Goal: Task Accomplishment & Management: Use online tool/utility

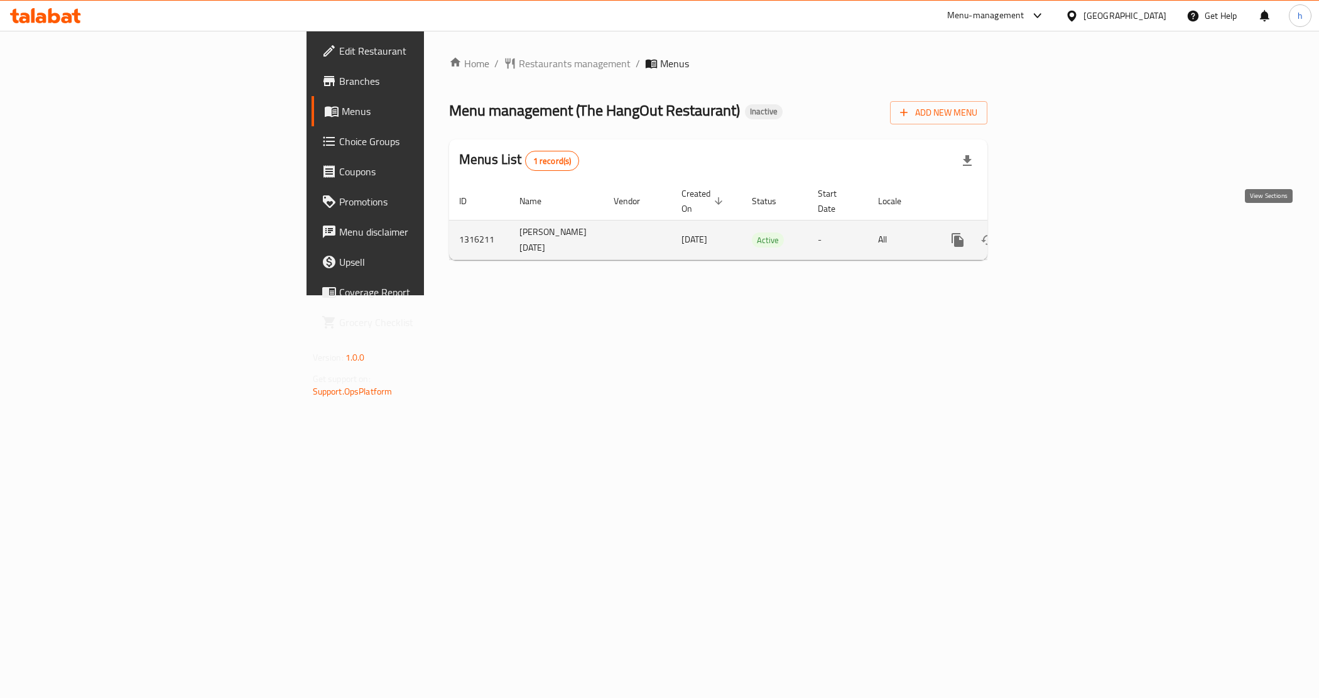
click at [1063, 225] on link "enhanced table" at bounding box center [1048, 240] width 30 height 30
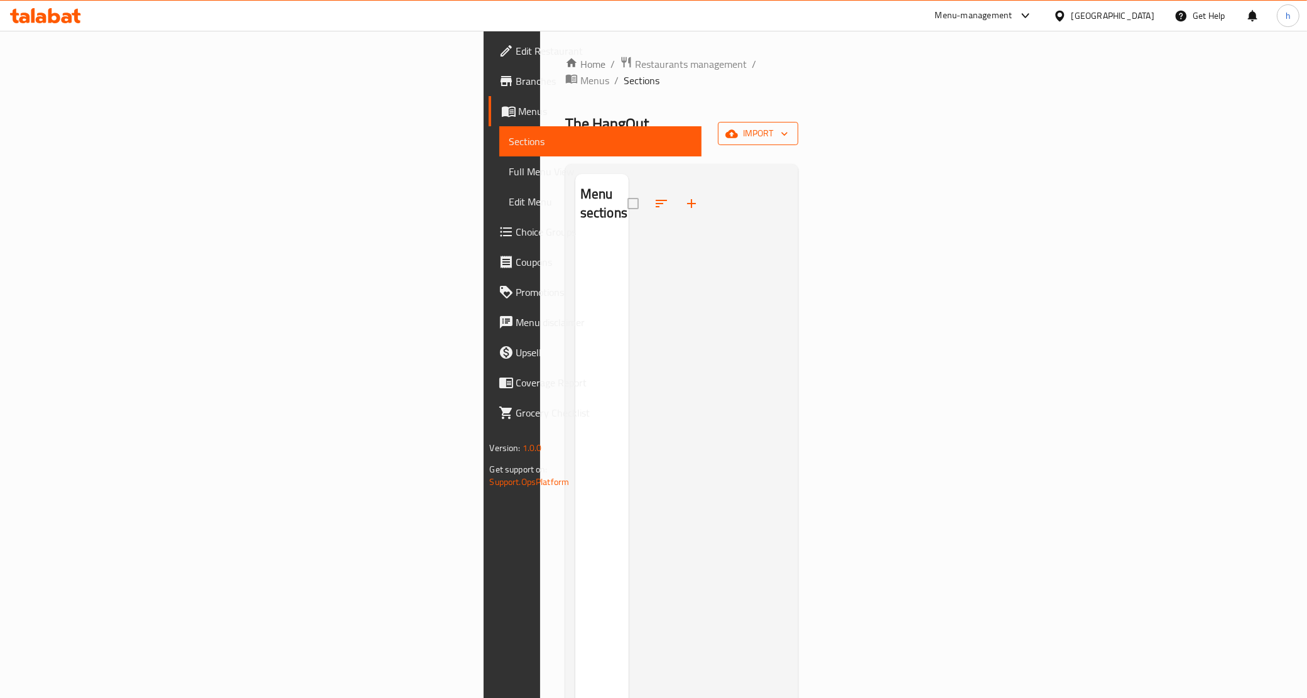
click at [788, 126] on span "import" at bounding box center [758, 134] width 60 height 16
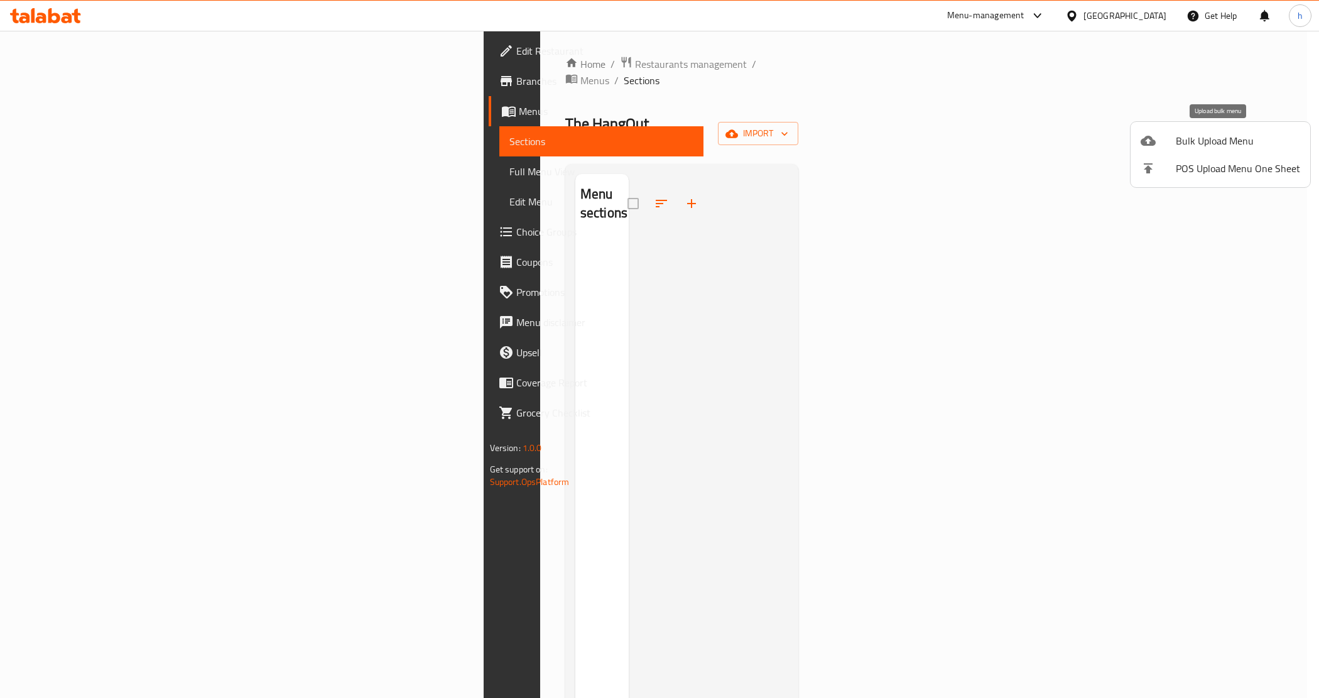
click at [1169, 139] on div at bounding box center [1157, 140] width 35 height 15
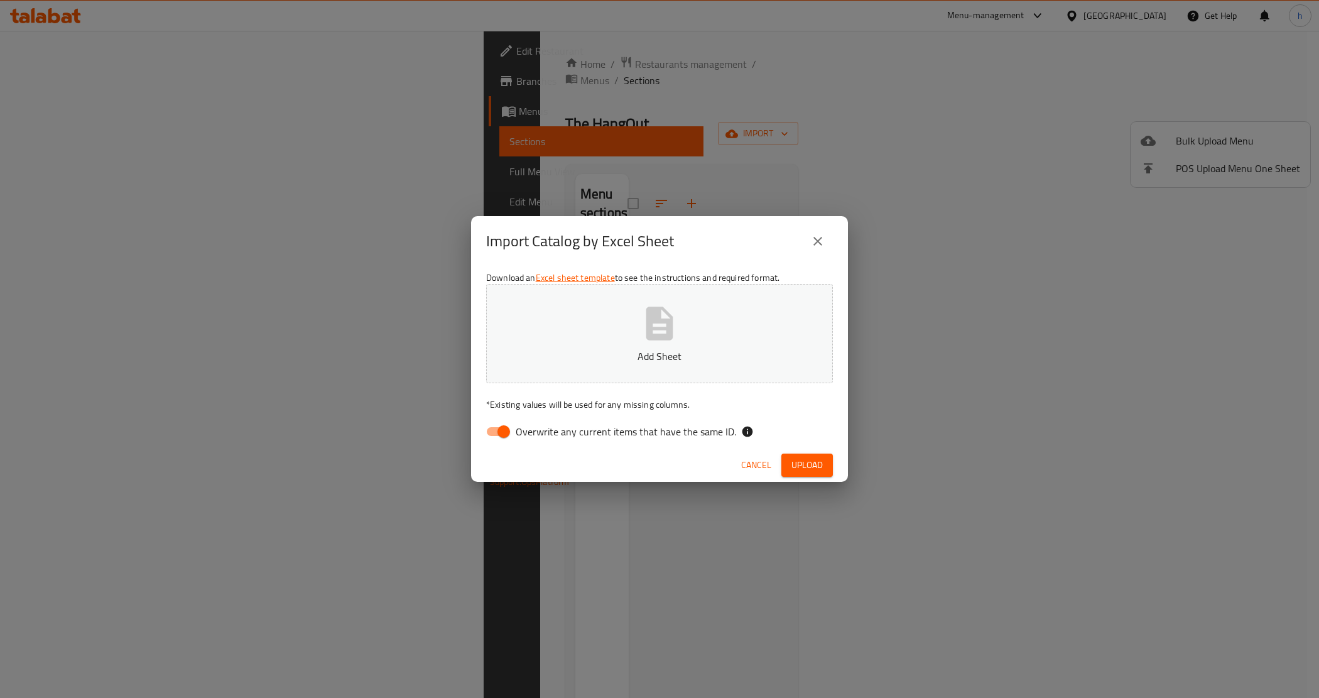
click at [602, 435] on span "Overwrite any current items that have the same ID." at bounding box center [626, 431] width 220 height 15
click at [539, 435] on input "Overwrite any current items that have the same ID." at bounding box center [504, 431] width 72 height 24
checkbox input "false"
click at [807, 468] on span "Upload" at bounding box center [806, 465] width 31 height 16
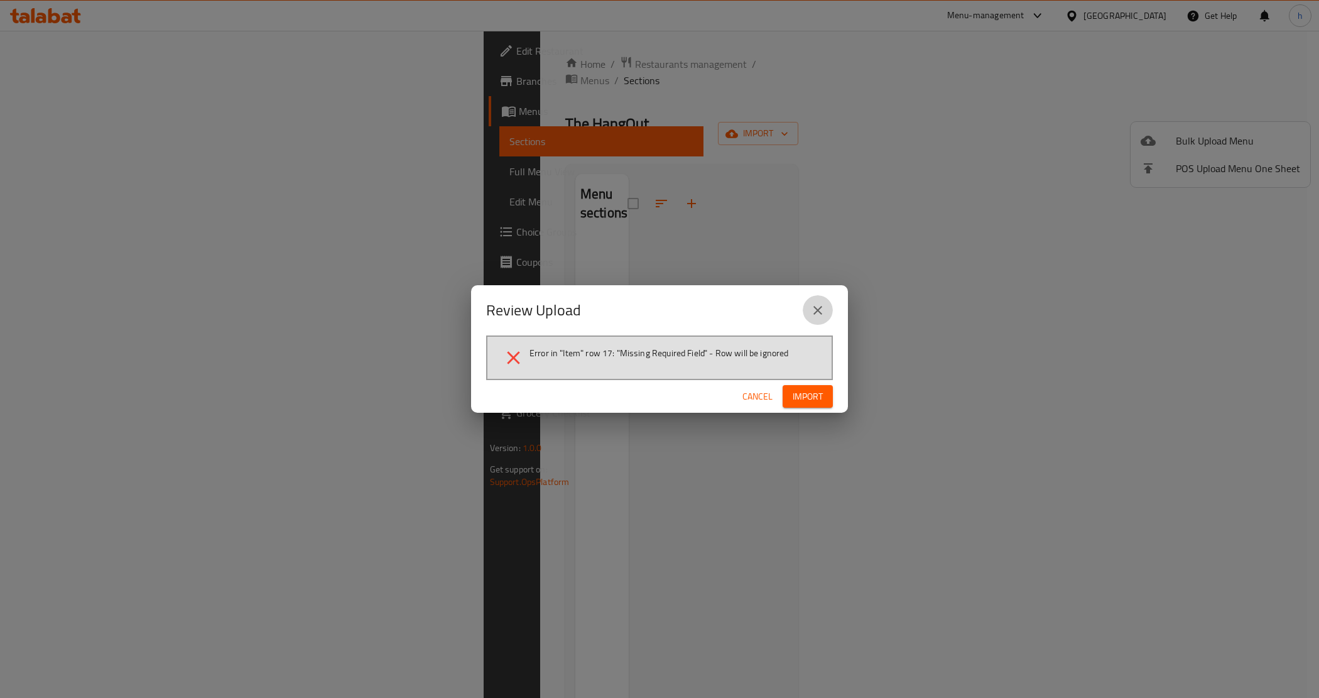
click at [817, 306] on icon "close" at bounding box center [817, 310] width 15 height 15
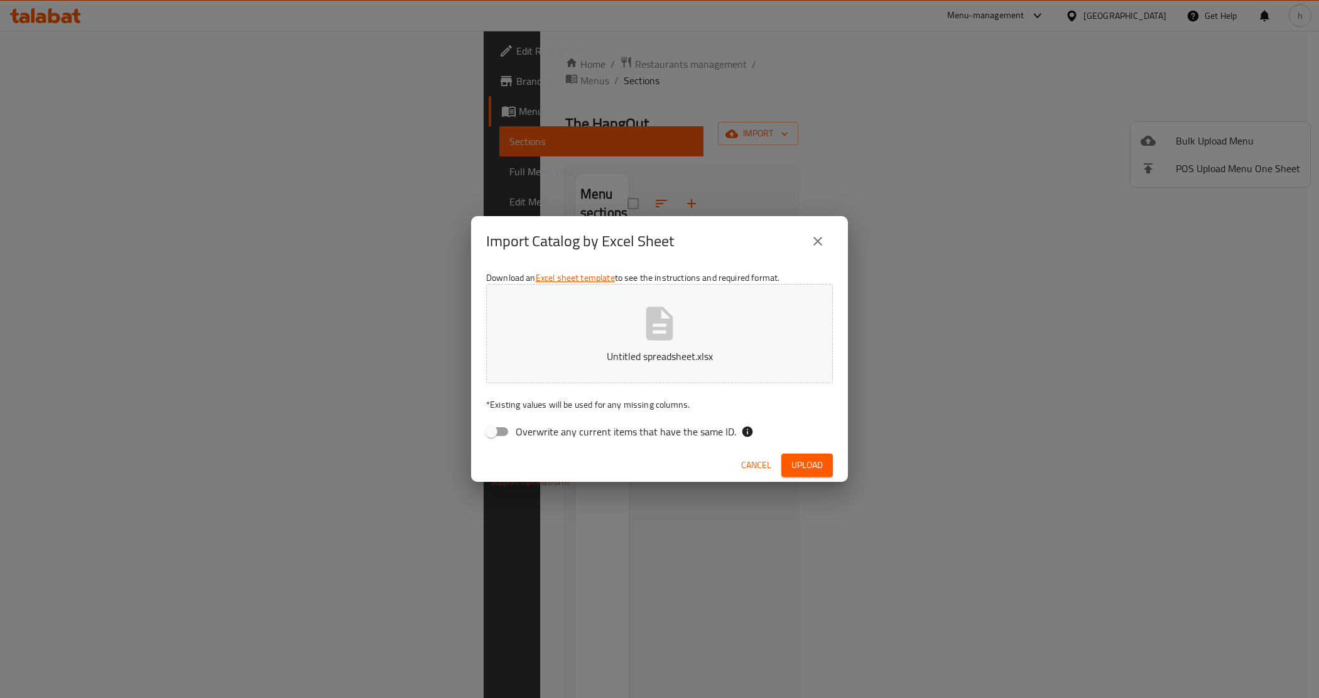
click at [817, 235] on icon "close" at bounding box center [817, 241] width 15 height 15
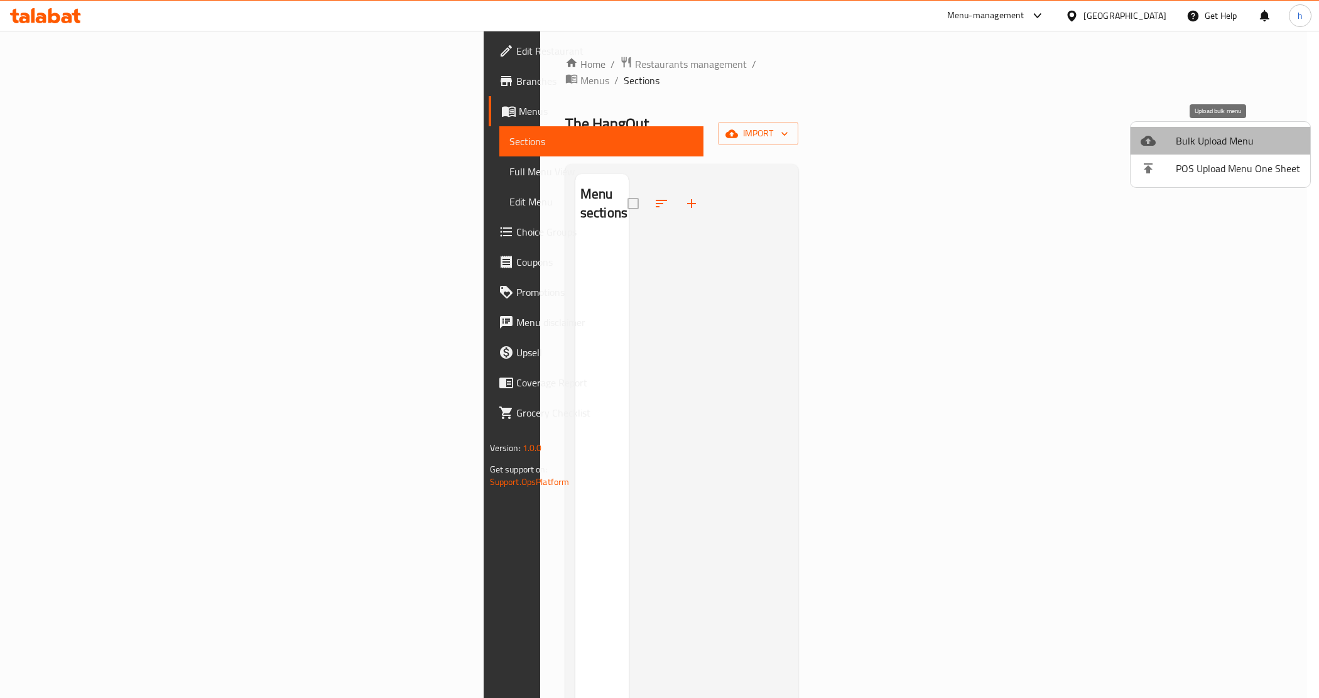
click at [1222, 136] on span "Bulk Upload Menu" at bounding box center [1237, 140] width 124 height 15
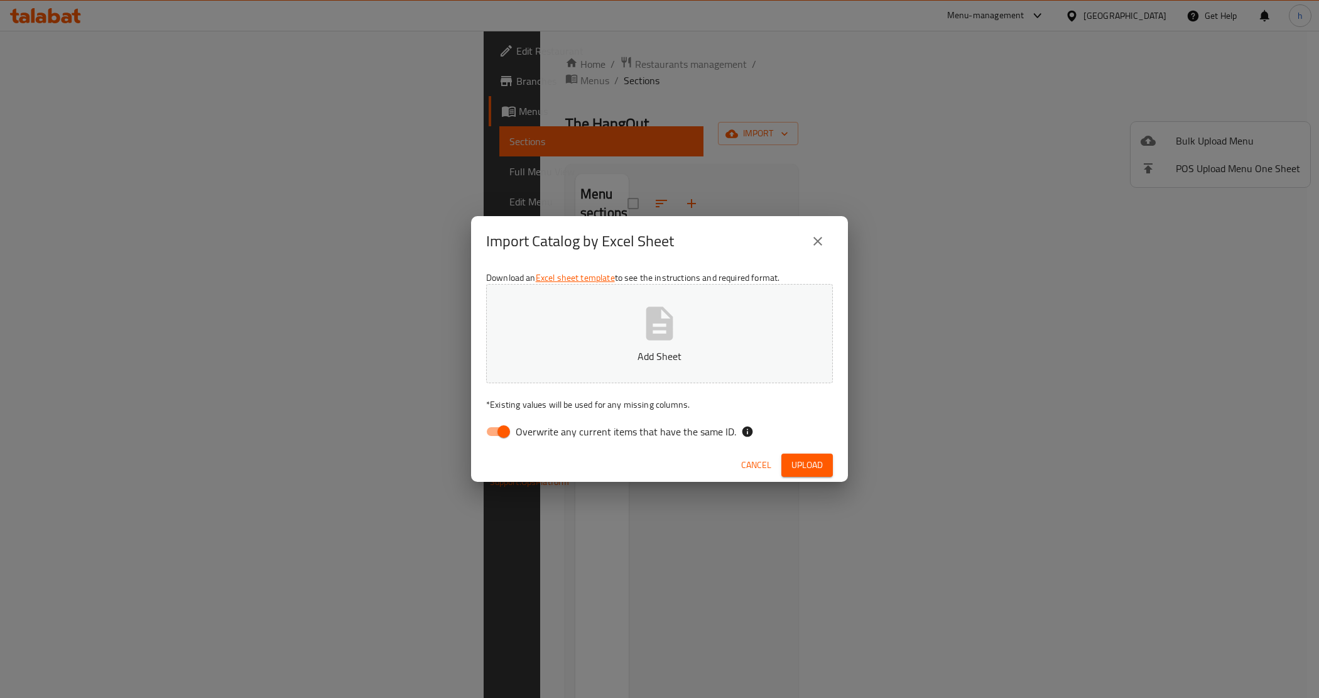
click at [526, 427] on span "Overwrite any current items that have the same ID." at bounding box center [626, 431] width 220 height 15
click at [526, 427] on input "Overwrite any current items that have the same ID." at bounding box center [504, 431] width 72 height 24
checkbox input "false"
click at [801, 457] on span "Upload" at bounding box center [806, 465] width 31 height 16
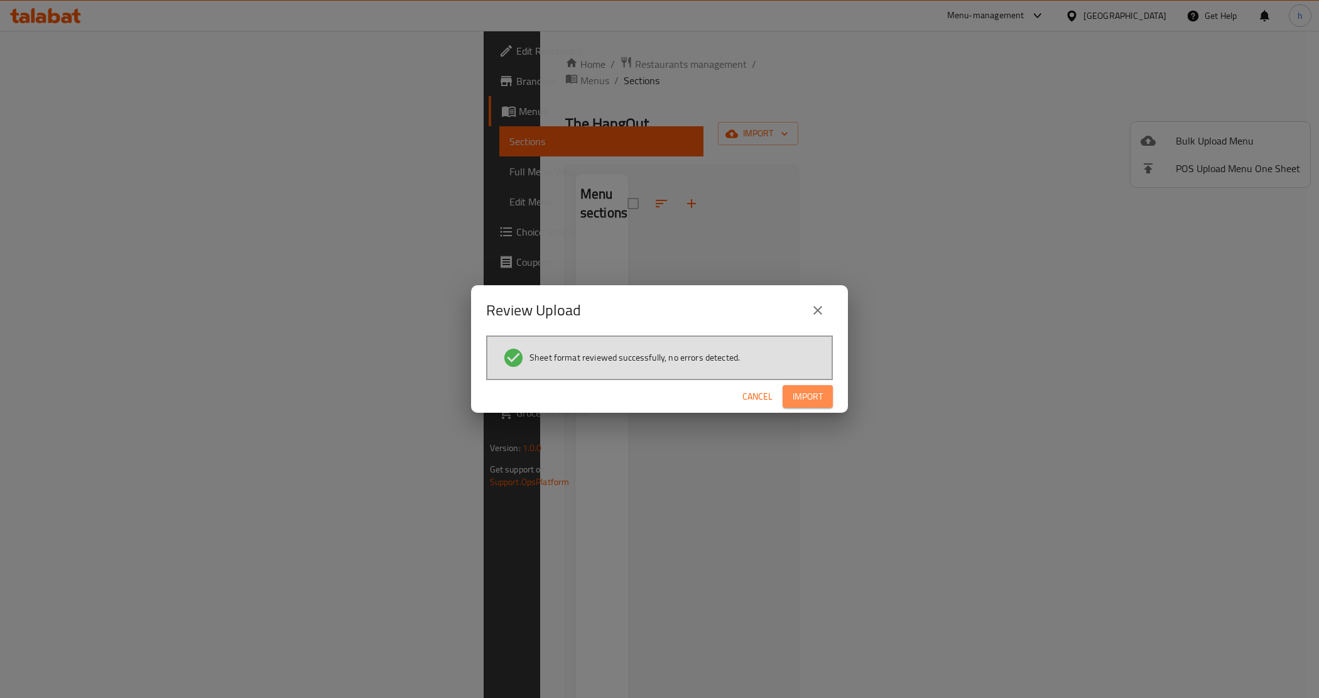
click at [818, 389] on span "Import" at bounding box center [807, 397] width 30 height 16
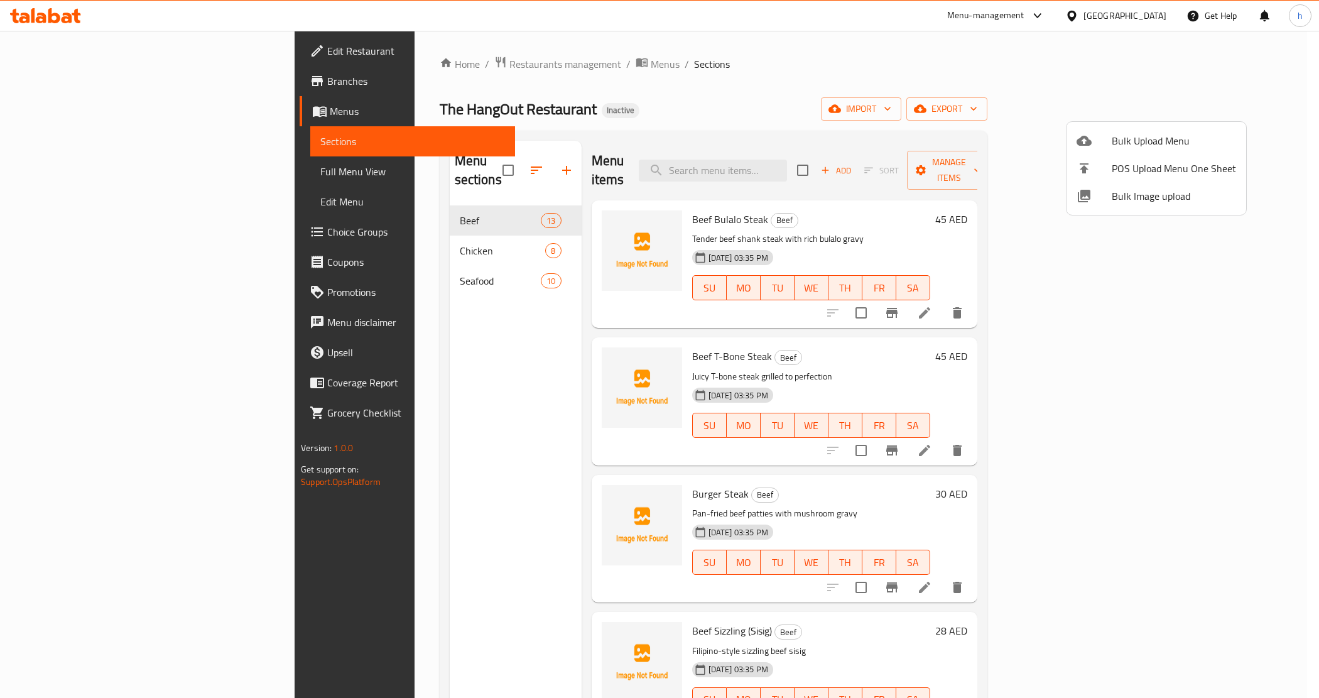
click at [76, 170] on div at bounding box center [659, 349] width 1319 height 698
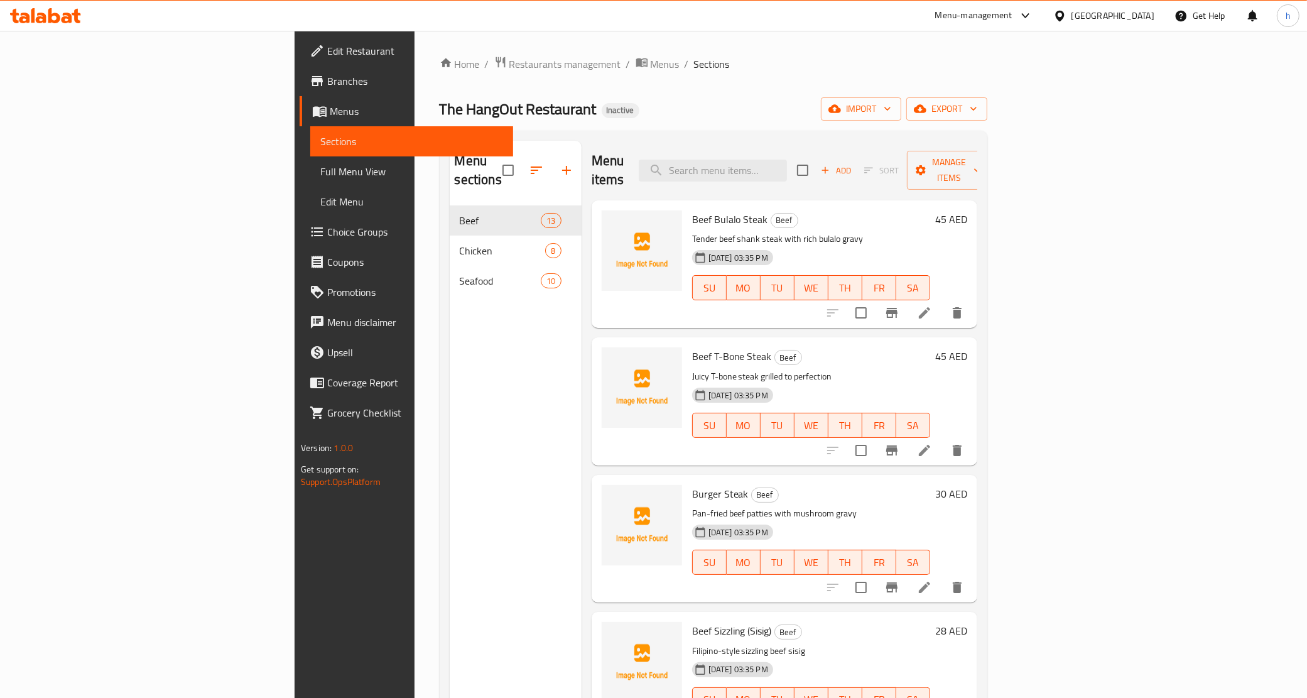
click at [320, 165] on span "Full Menu View" at bounding box center [411, 171] width 183 height 15
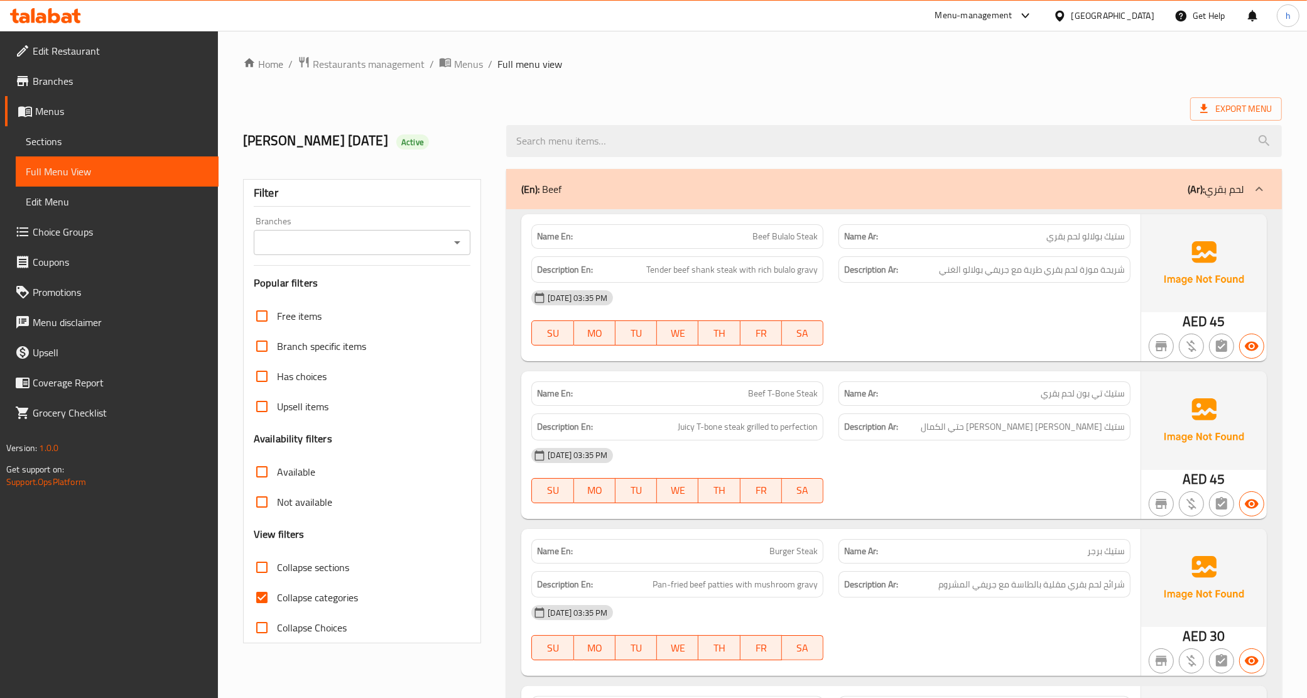
click at [267, 598] on input "Collapse categories" at bounding box center [262, 597] width 30 height 30
checkbox input "false"
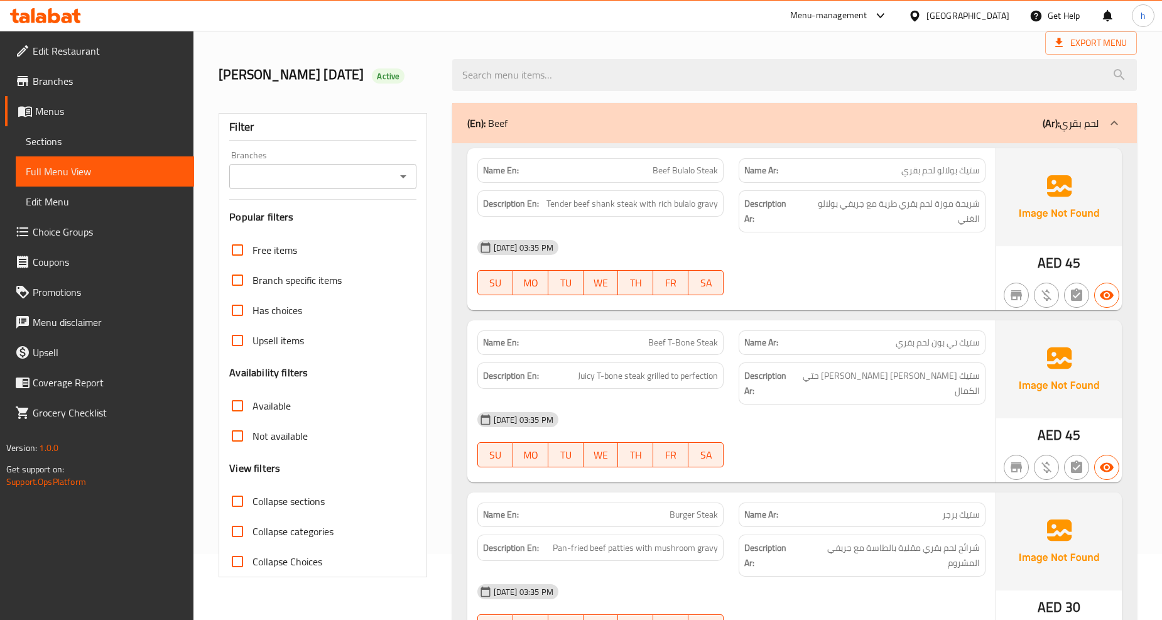
scroll to position [1, 0]
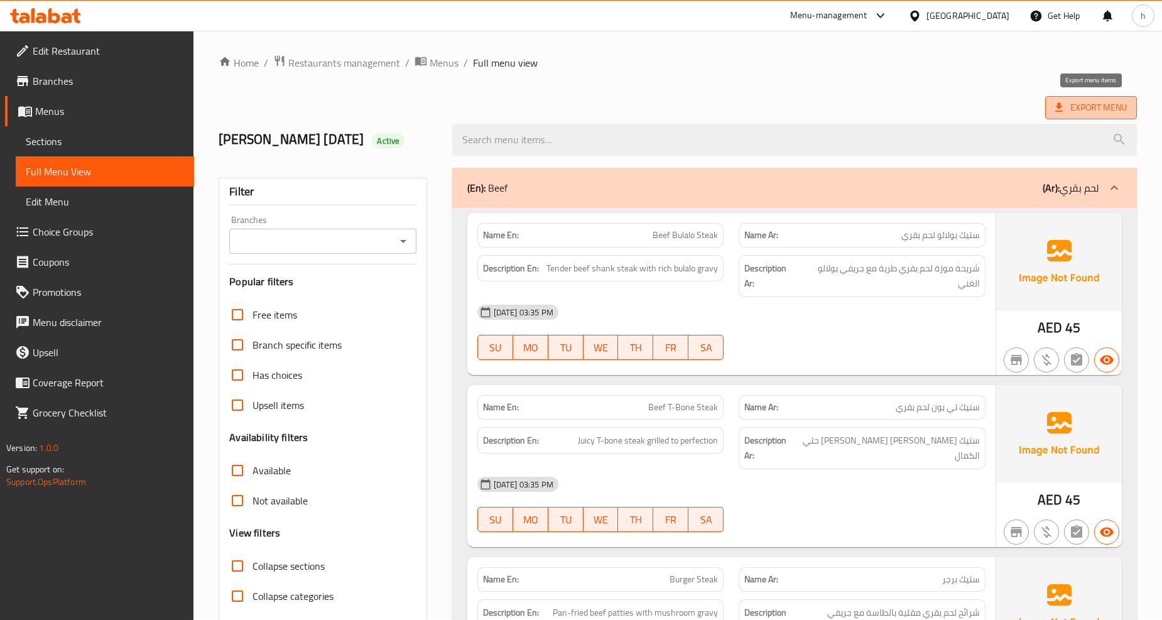
click at [1098, 96] on span "Export Menu" at bounding box center [1091, 107] width 92 height 23
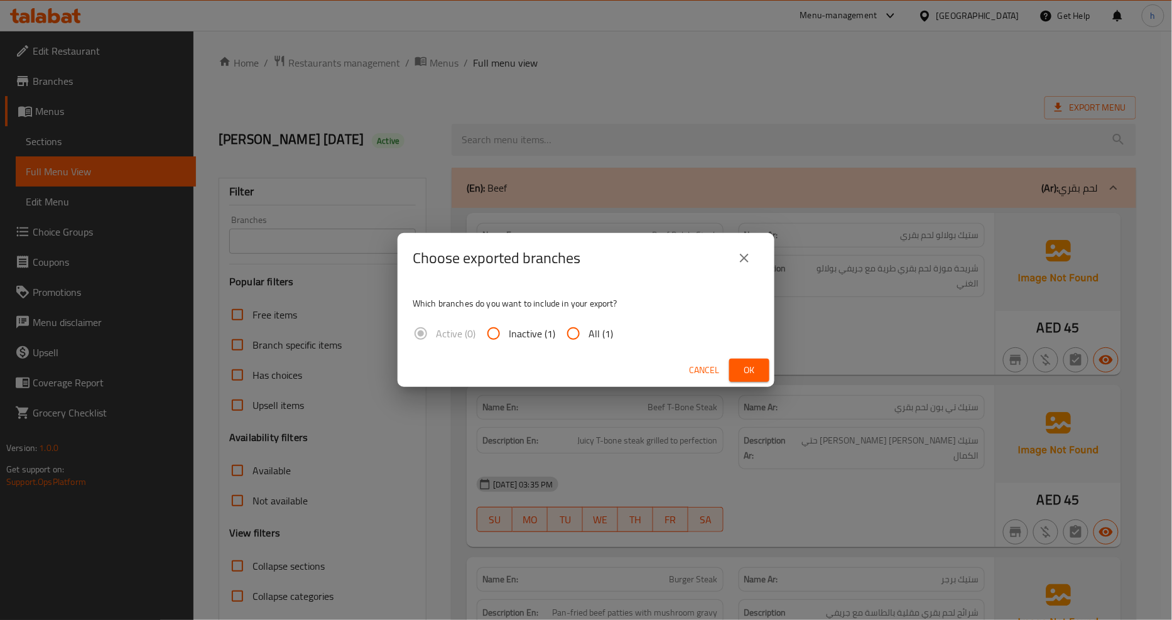
click at [581, 328] on input "All (1)" at bounding box center [573, 333] width 30 height 30
radio input "true"
click at [748, 369] on span "Ok" at bounding box center [749, 370] width 20 height 16
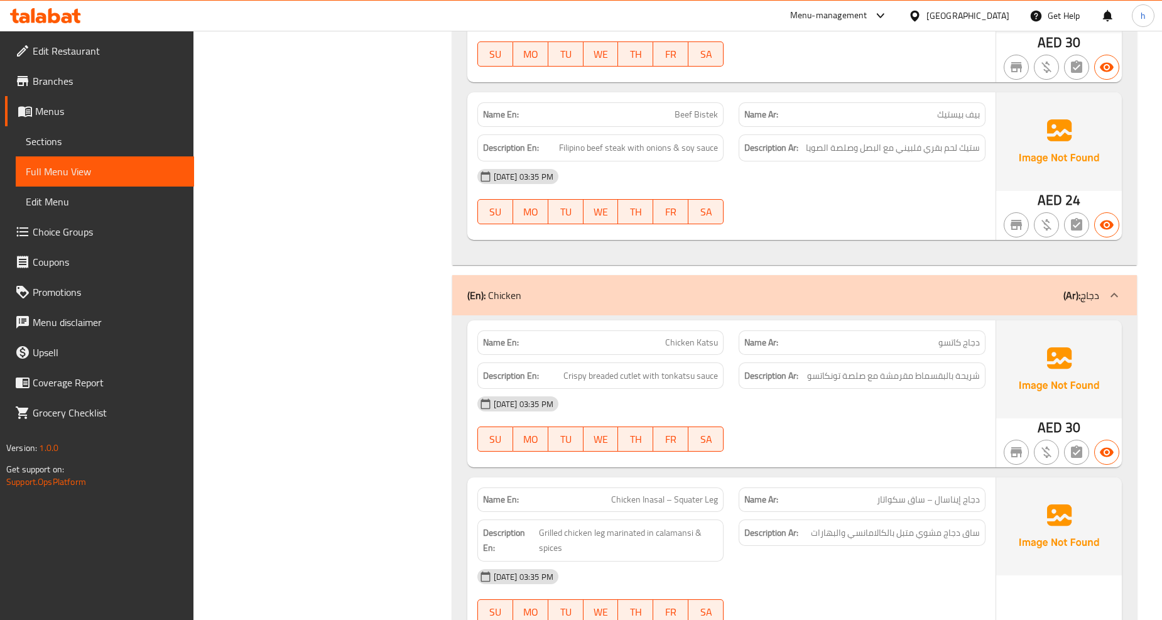
scroll to position [2299, 0]
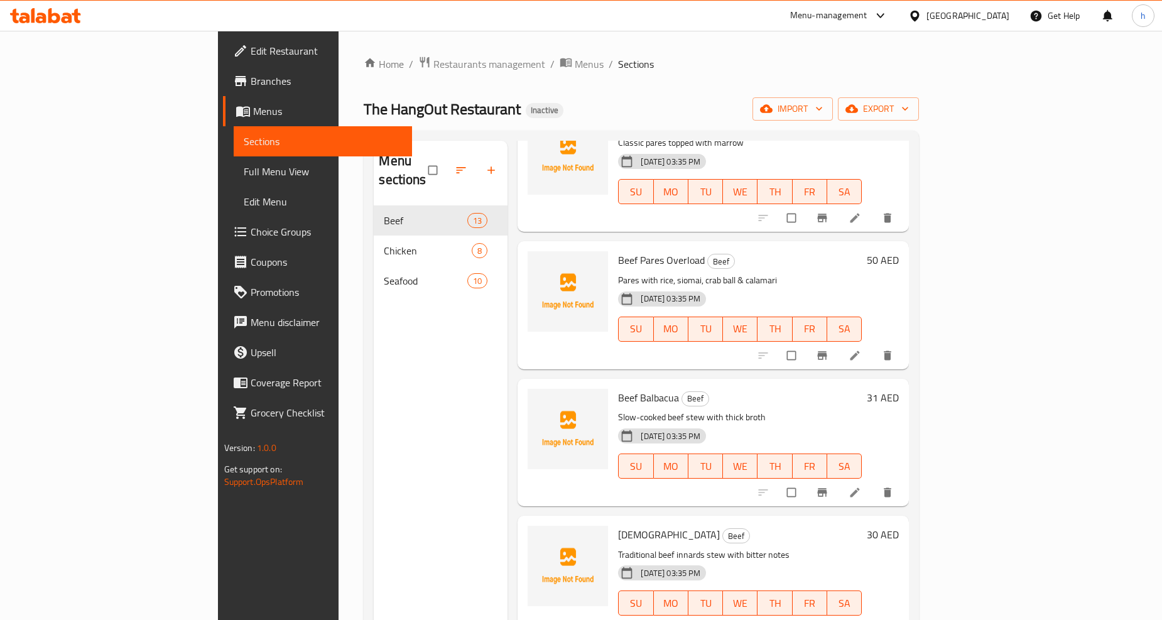
scroll to position [105, 0]
